Goal: Task Accomplishment & Management: Manage account settings

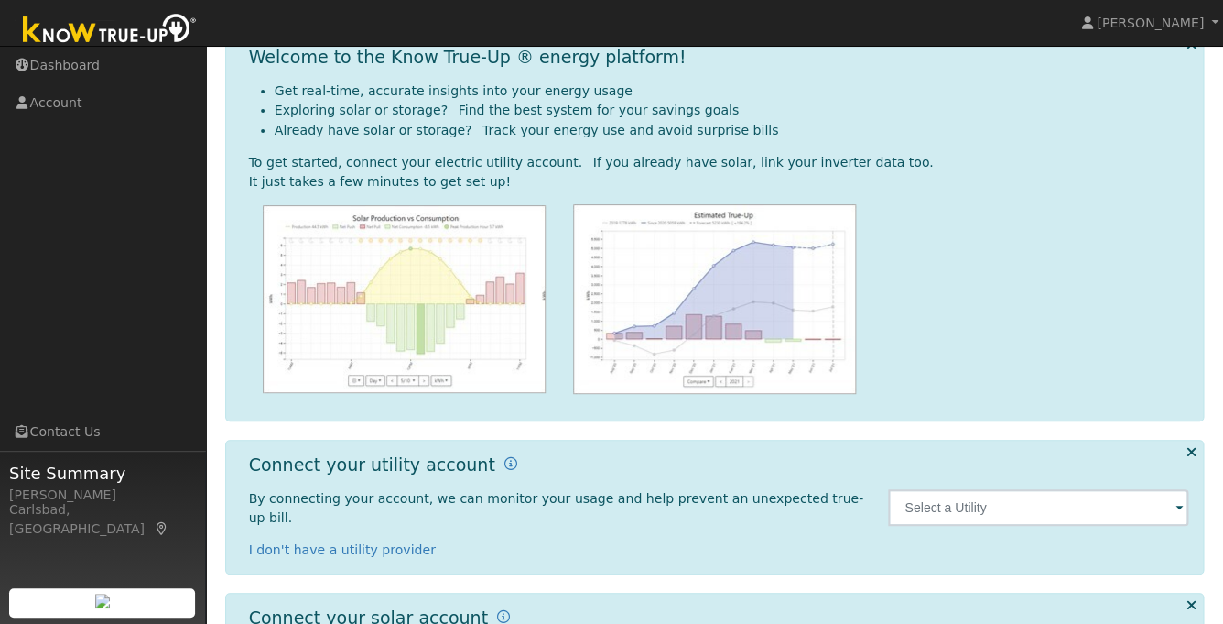
scroll to position [103, 0]
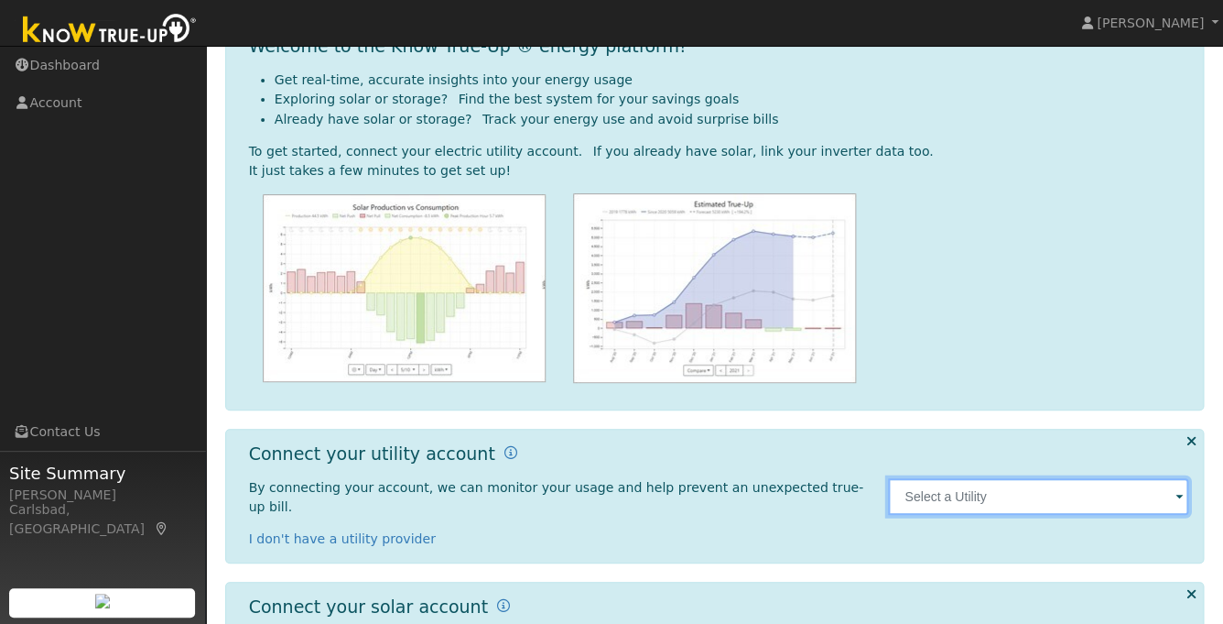
click at [981, 494] on input "text" at bounding box center [1038, 496] width 300 height 37
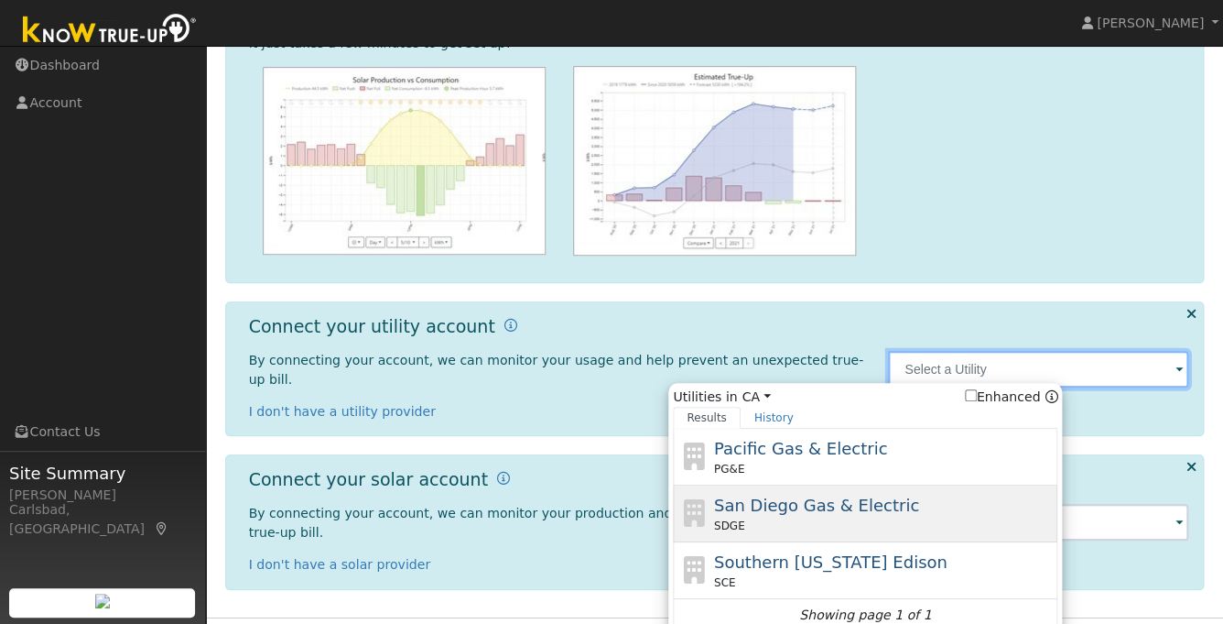
scroll to position [233, 0]
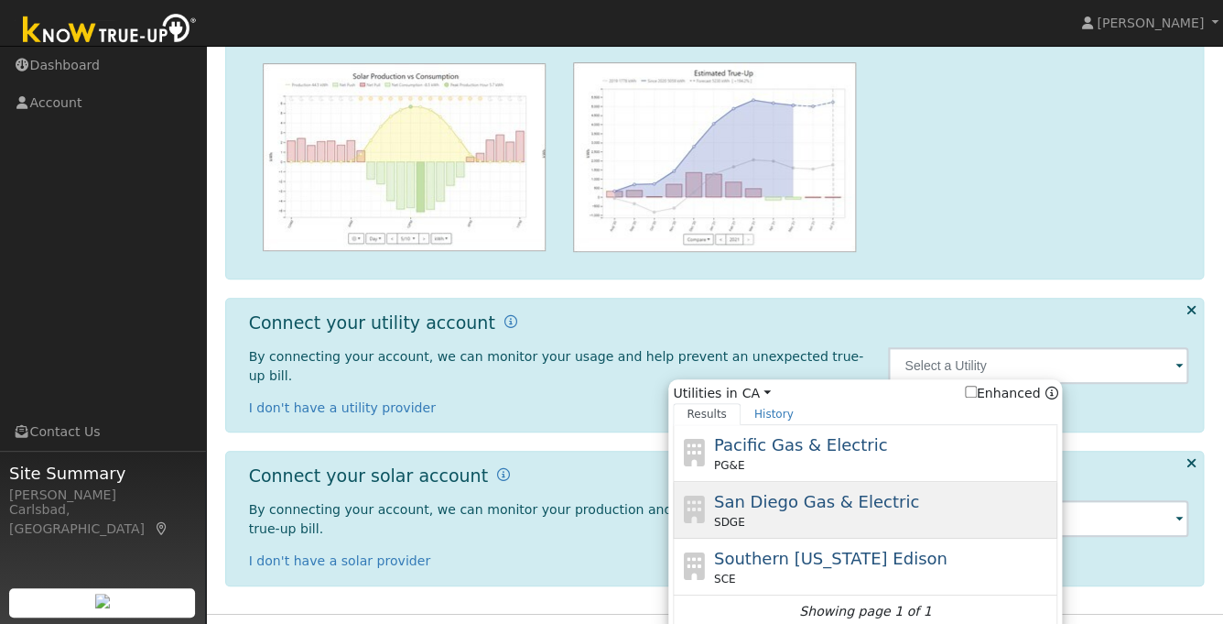
click at [880, 498] on span "San Diego Gas & Electric" at bounding box center [816, 501] width 205 height 19
type input "SDGE"
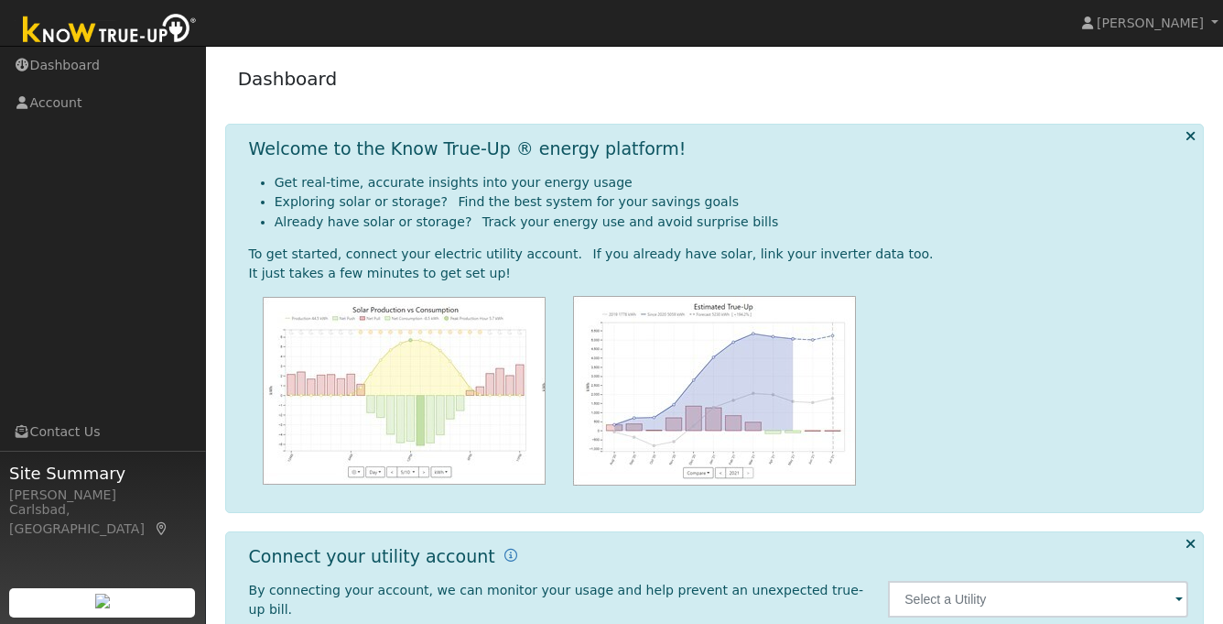
scroll to position [204, 0]
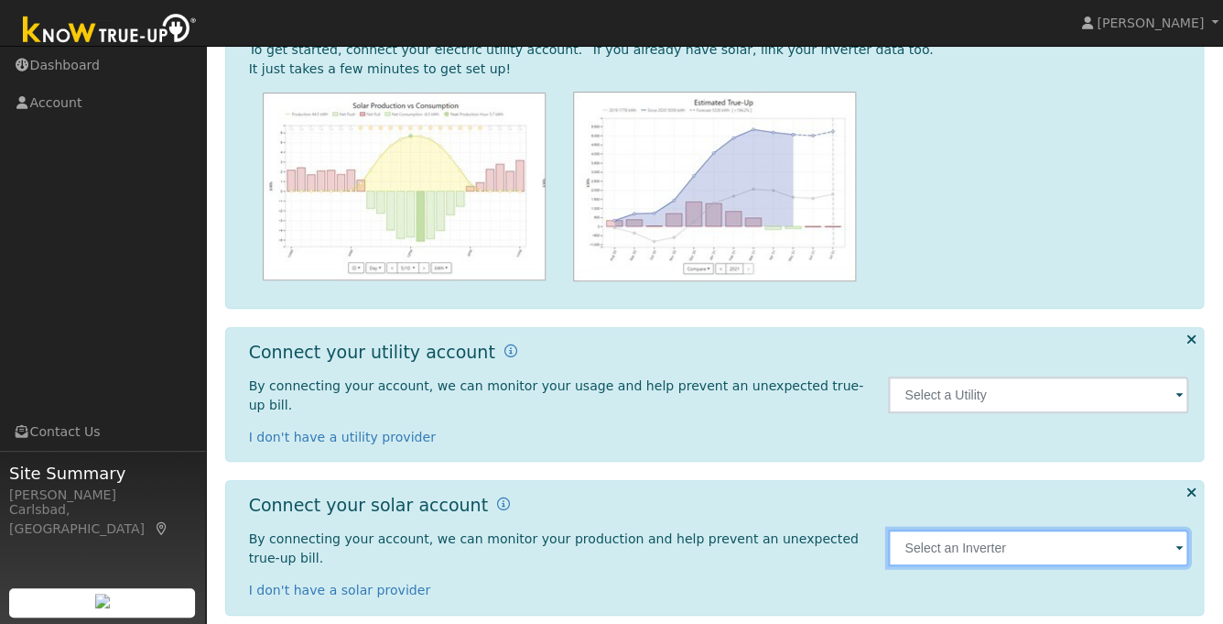
click at [925, 413] on input "text" at bounding box center [1038, 394] width 300 height 37
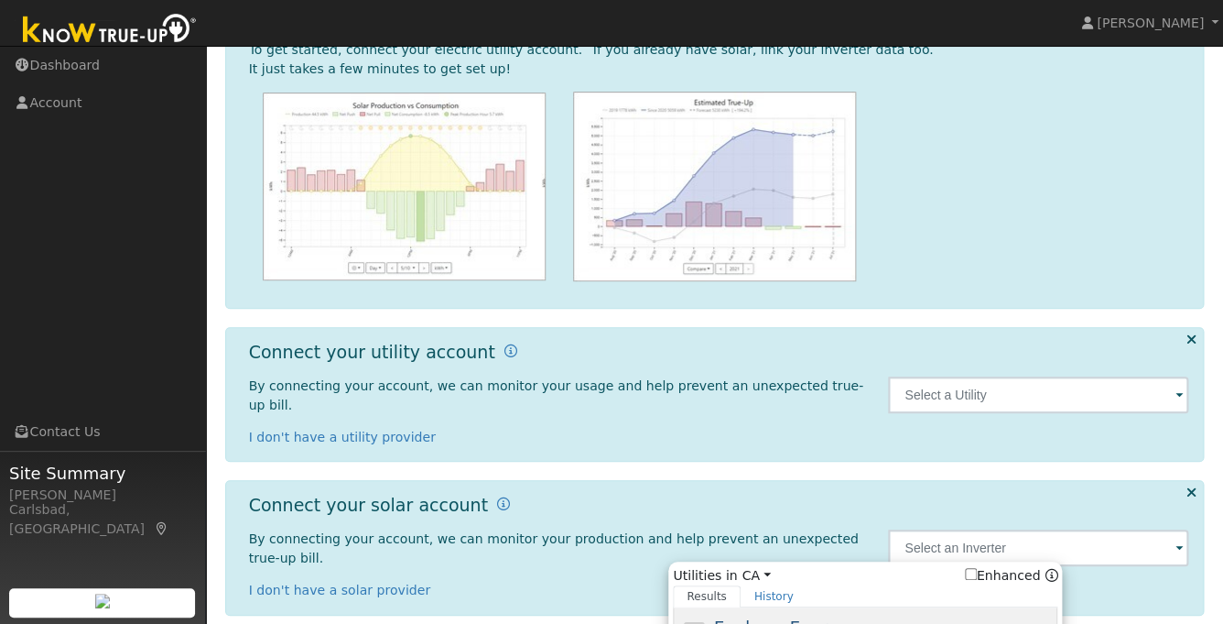
click at [831, 617] on span "Enphase Energy" at bounding box center [781, 626] width 134 height 19
type input "Enphase"
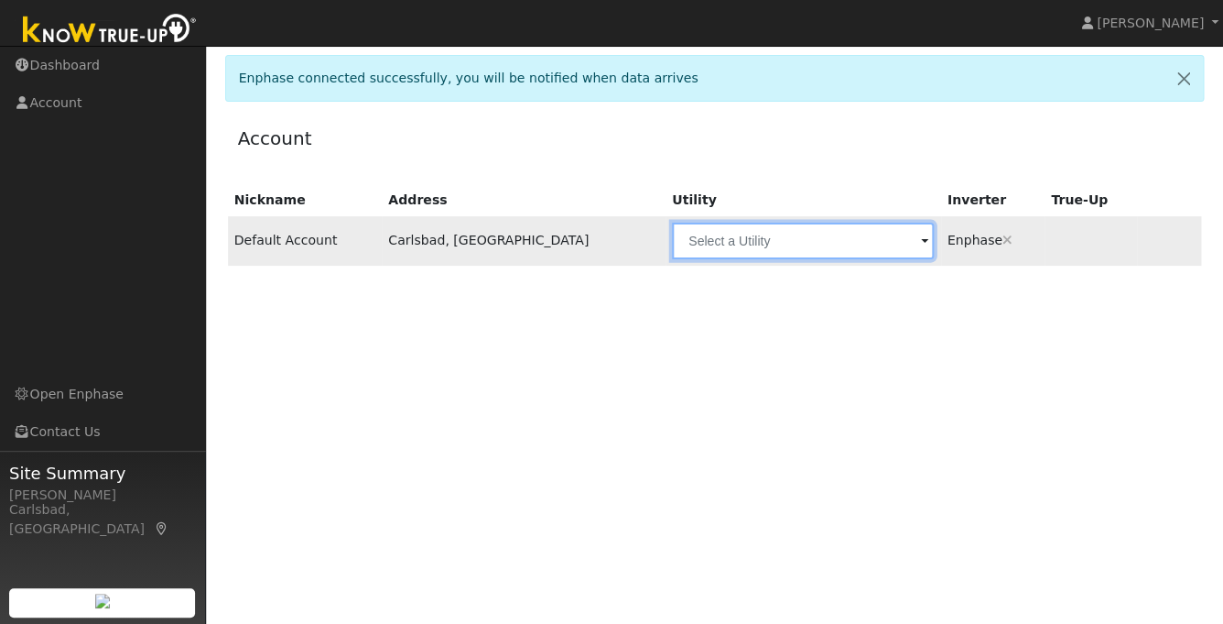
click at [810, 250] on input "text" at bounding box center [803, 240] width 263 height 37
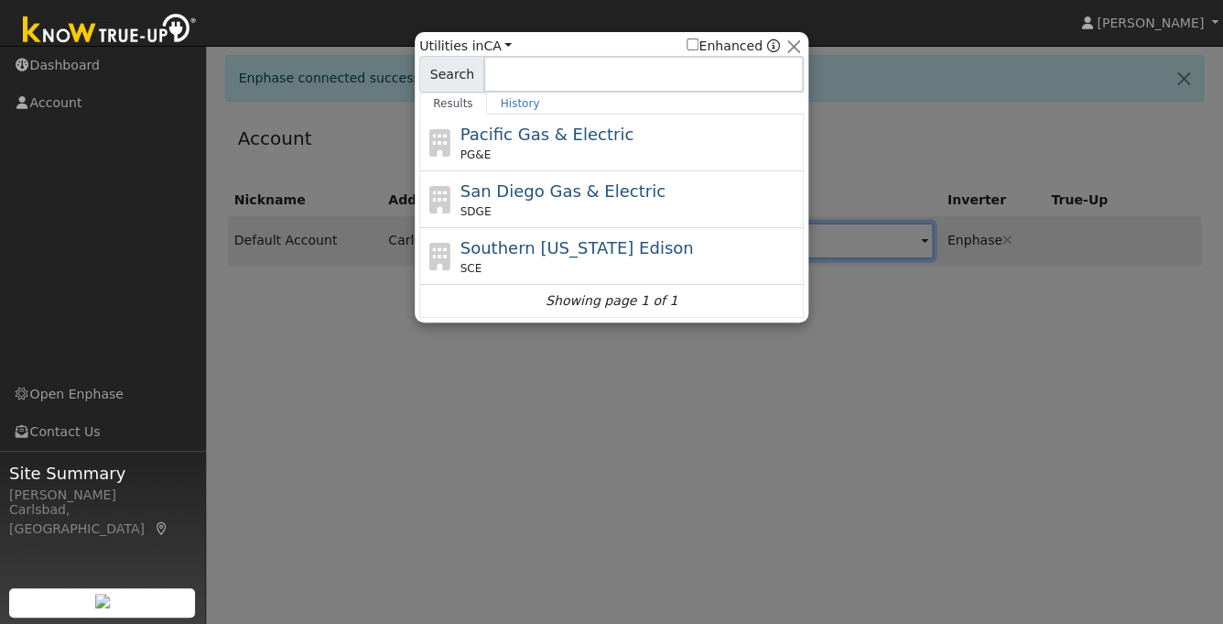
click at [742, 429] on div at bounding box center [611, 312] width 1223 height 624
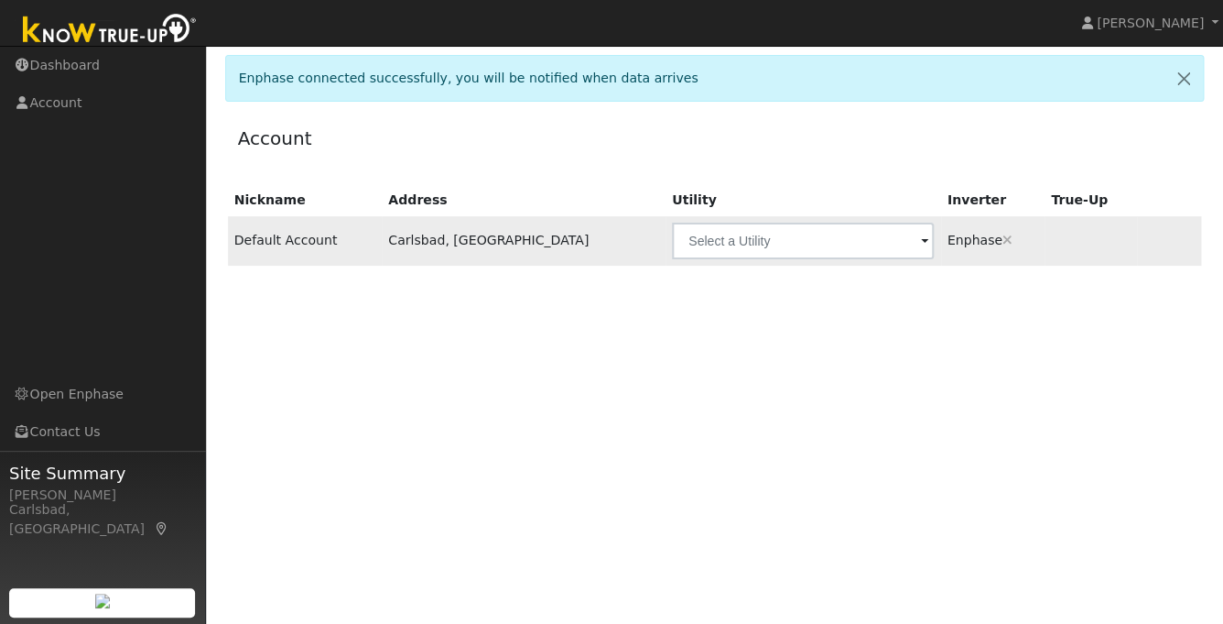
click at [921, 242] on span at bounding box center [924, 242] width 7 height 21
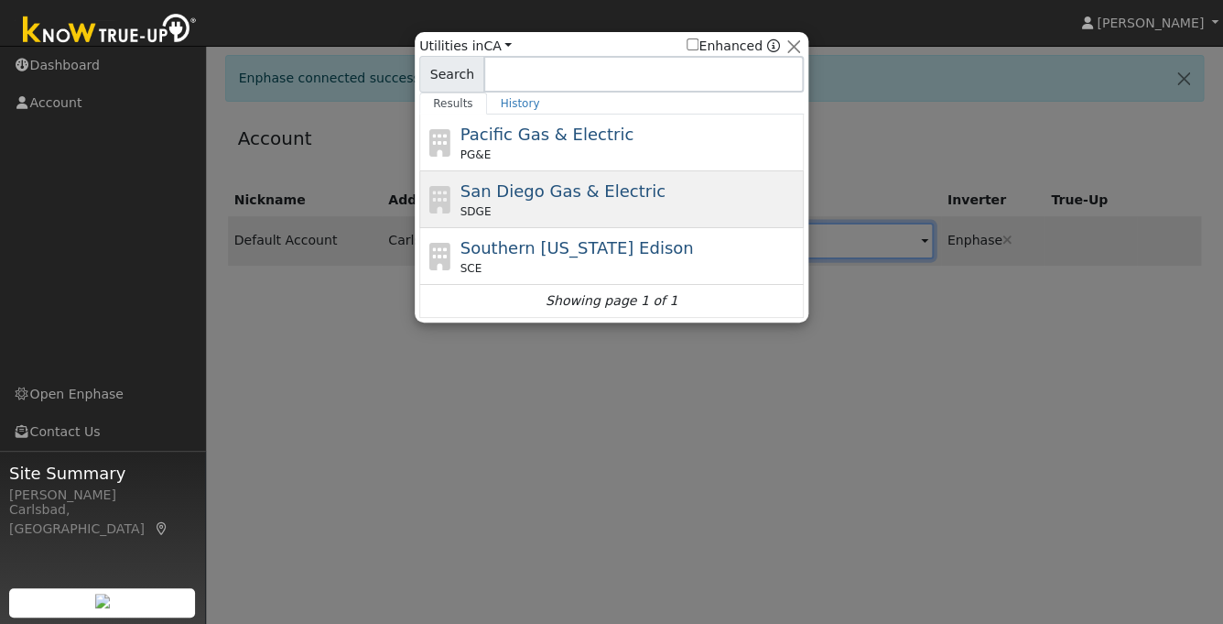
click at [715, 228] on div "San Diego Gas & Electric SDGE" at bounding box center [611, 256] width 385 height 57
type input "SDGE"
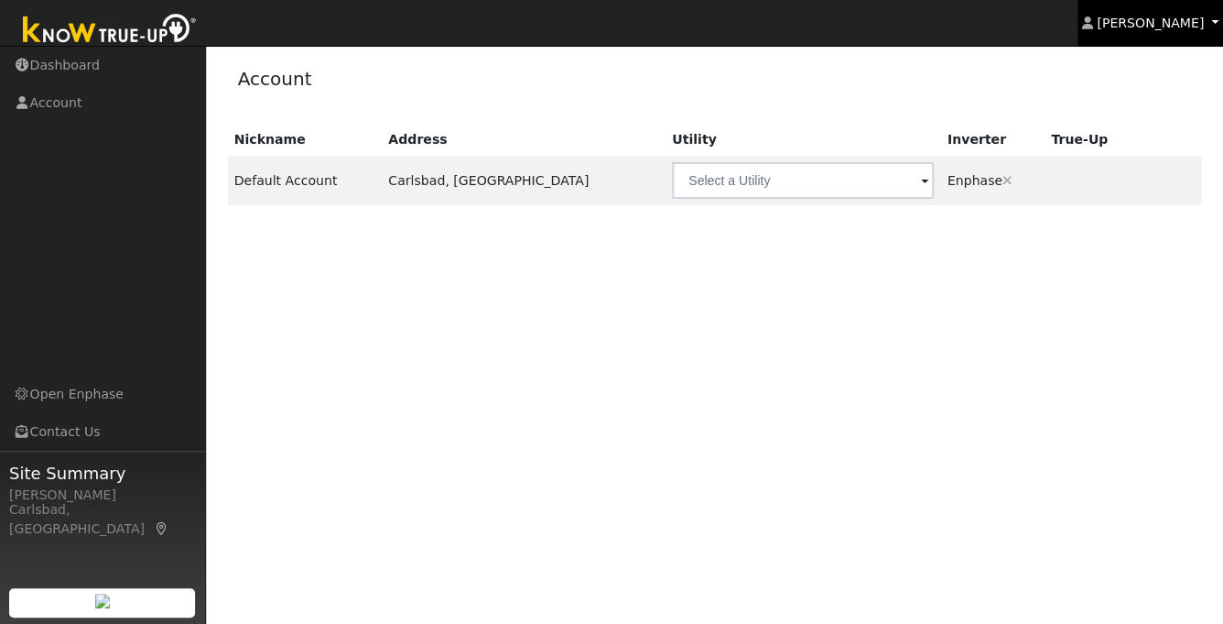
click at [1160, 35] on link "[PERSON_NAME]" at bounding box center [1151, 23] width 146 height 46
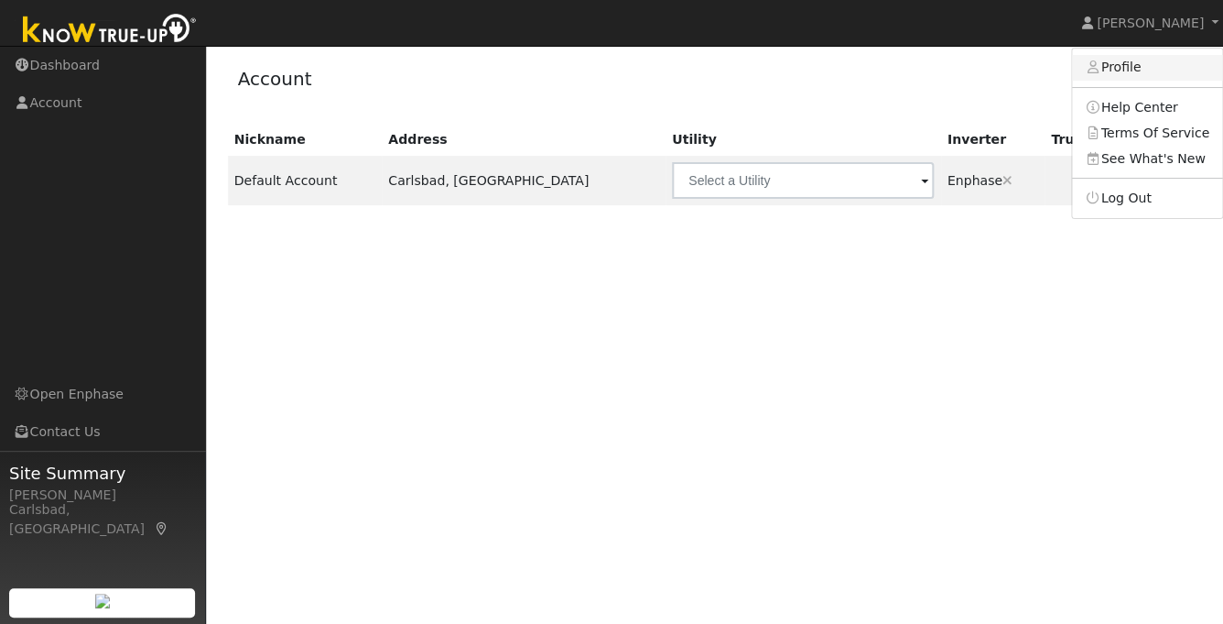
click at [1134, 70] on link "Profile" at bounding box center [1147, 68] width 150 height 26
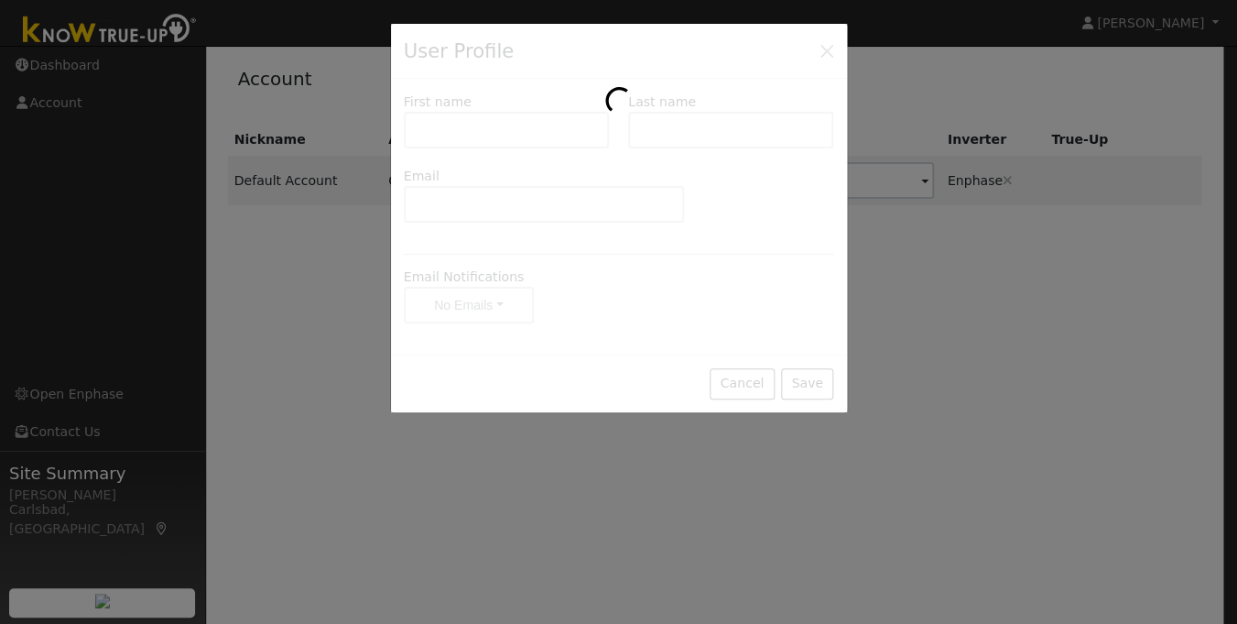
type input "[PERSON_NAME]"
type input "Thanos"
type input "[EMAIL_ADDRESS][DOMAIN_NAME]"
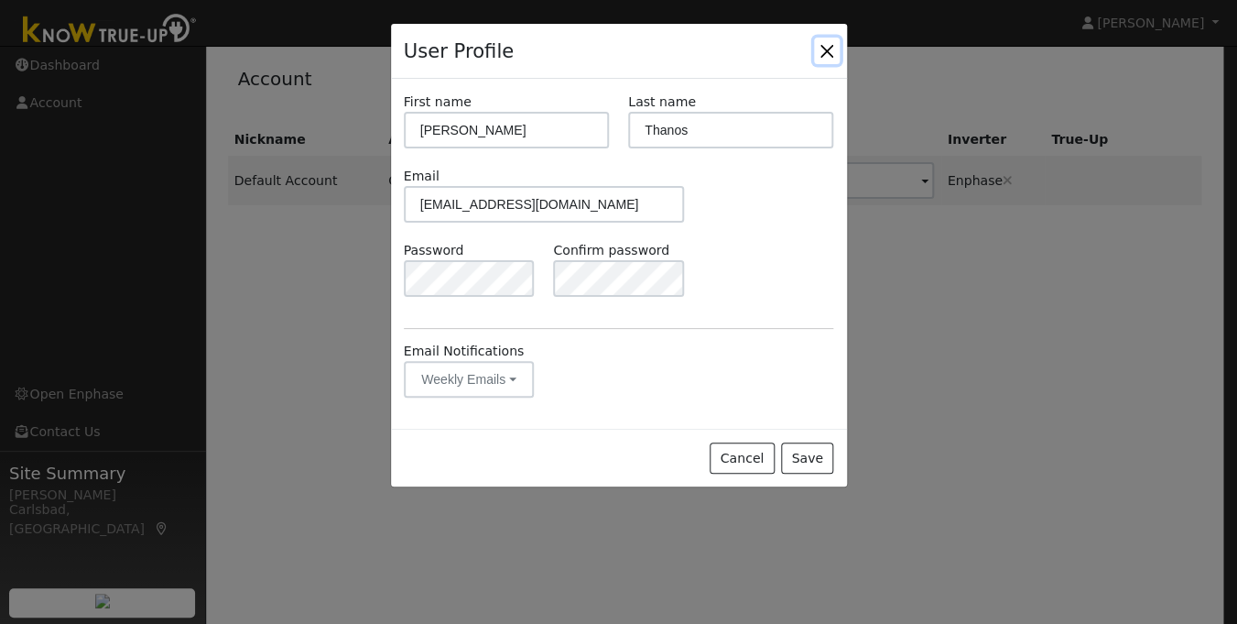
click at [839, 48] on button "Close" at bounding box center [827, 51] width 26 height 26
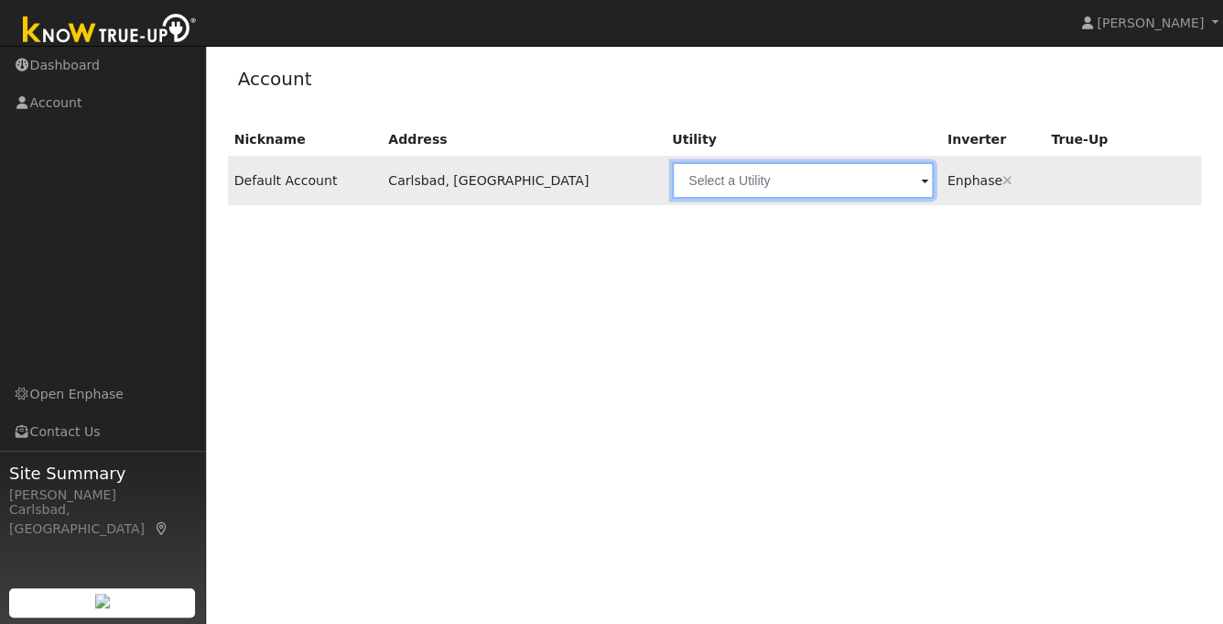
click at [672, 182] on input "text" at bounding box center [803, 180] width 263 height 37
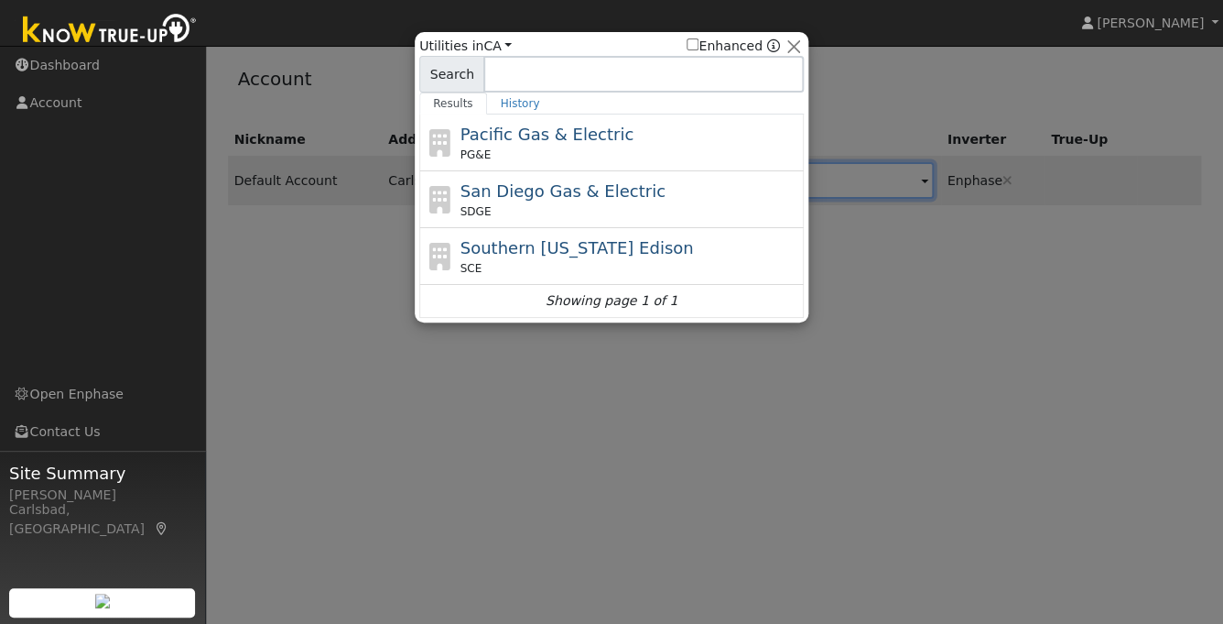
click at [708, 47] on label "Enhanced" at bounding box center [725, 46] width 76 height 19
click at [699, 47] on input "Enhanced" at bounding box center [693, 44] width 12 height 12
checkbox input "true"
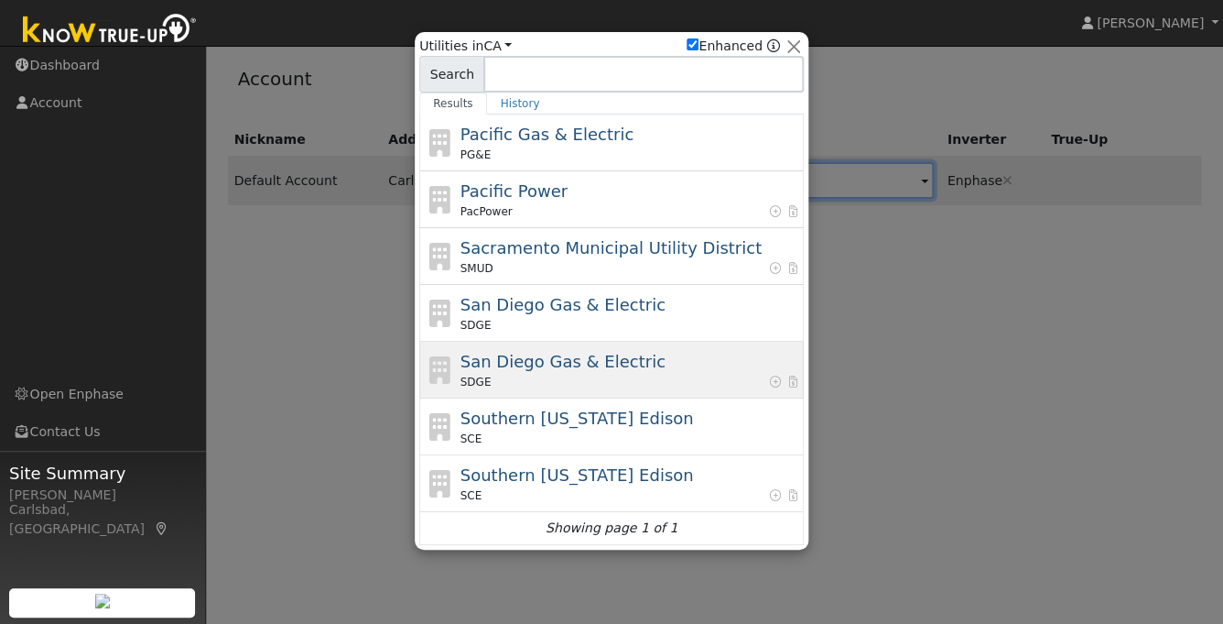
click at [669, 379] on div "SDGE" at bounding box center [631, 382] width 340 height 16
type input "SDGE"
